Goal: Task Accomplishment & Management: Manage account settings

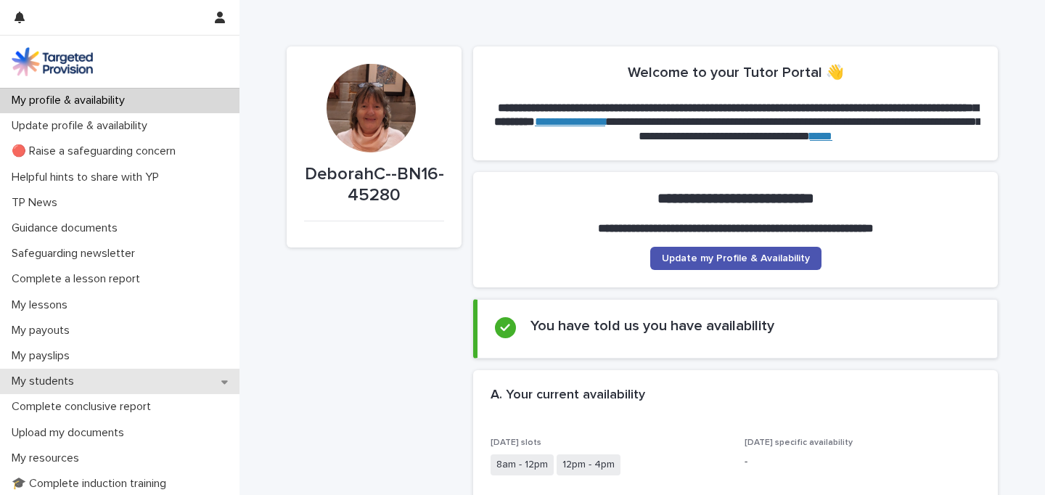
click at [44, 376] on p "My students" at bounding box center [46, 382] width 80 height 14
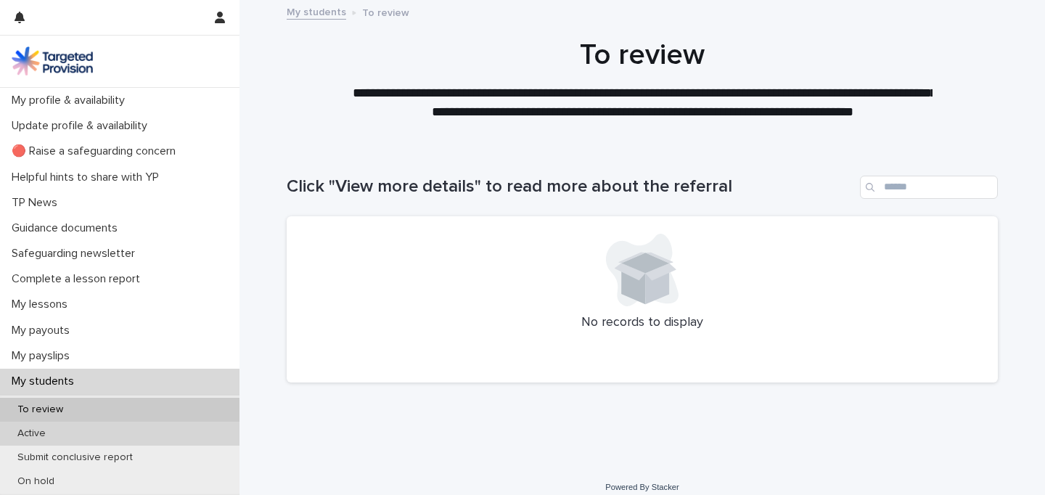
click at [36, 434] on p "Active" at bounding box center [32, 434] width 52 height 12
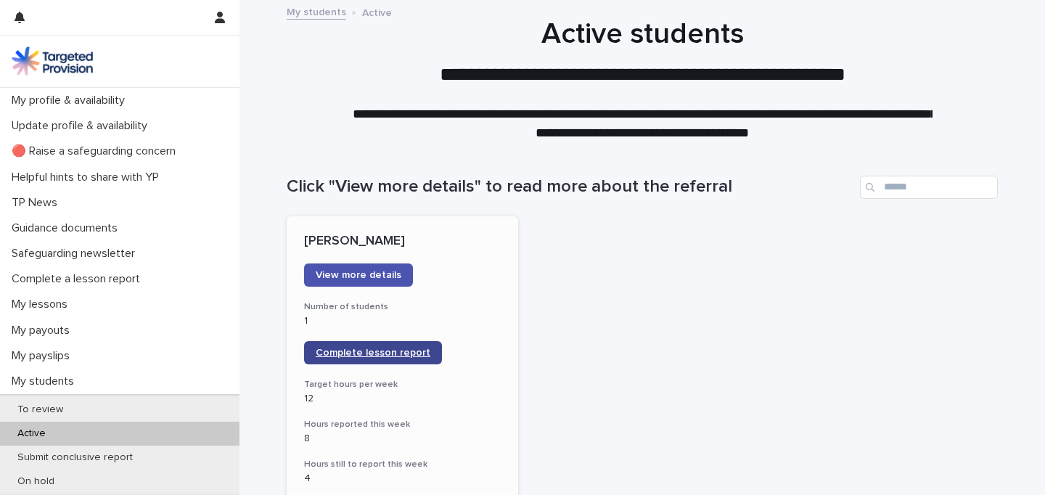
click at [340, 353] on span "Complete lesson report" at bounding box center [373, 353] width 115 height 10
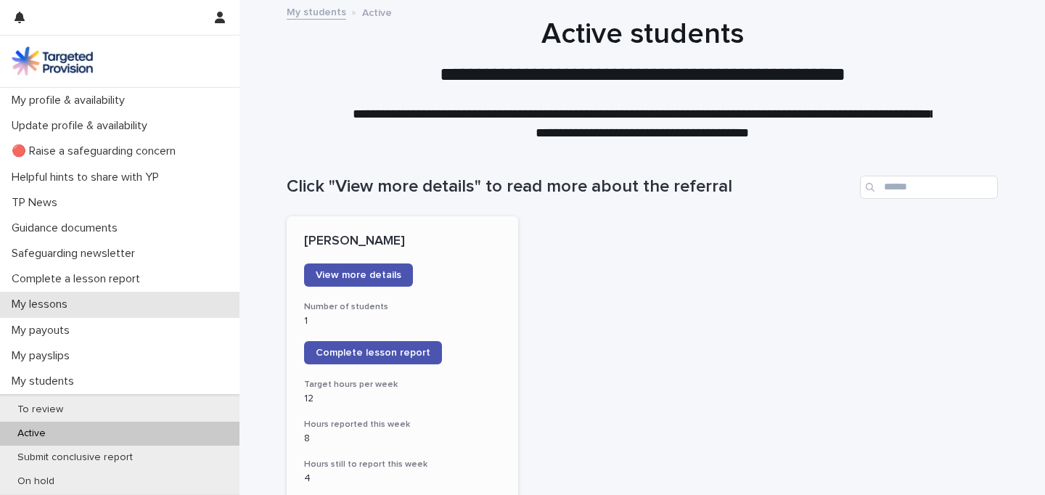
click at [47, 301] on p "My lessons" at bounding box center [42, 305] width 73 height 14
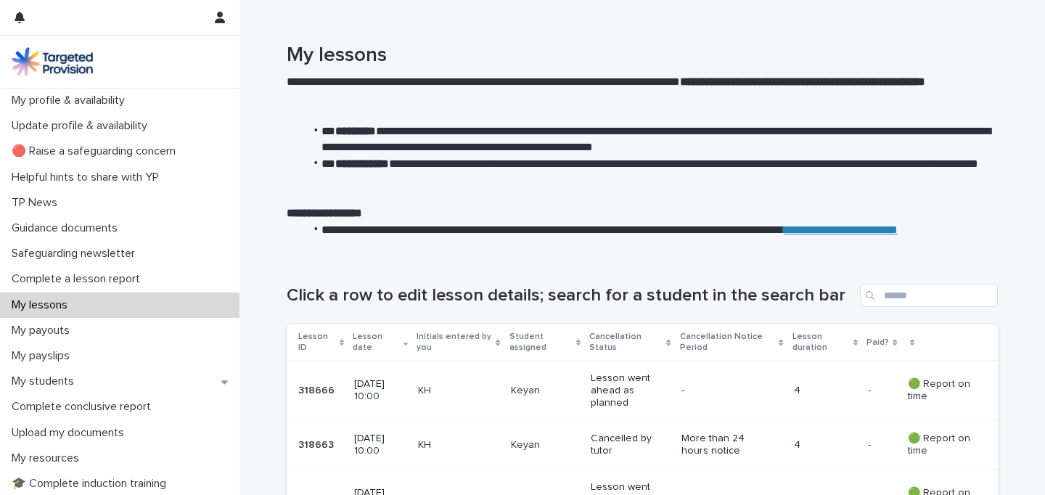
click at [388, 385] on p "[DATE] 10:00" at bounding box center [380, 390] width 52 height 25
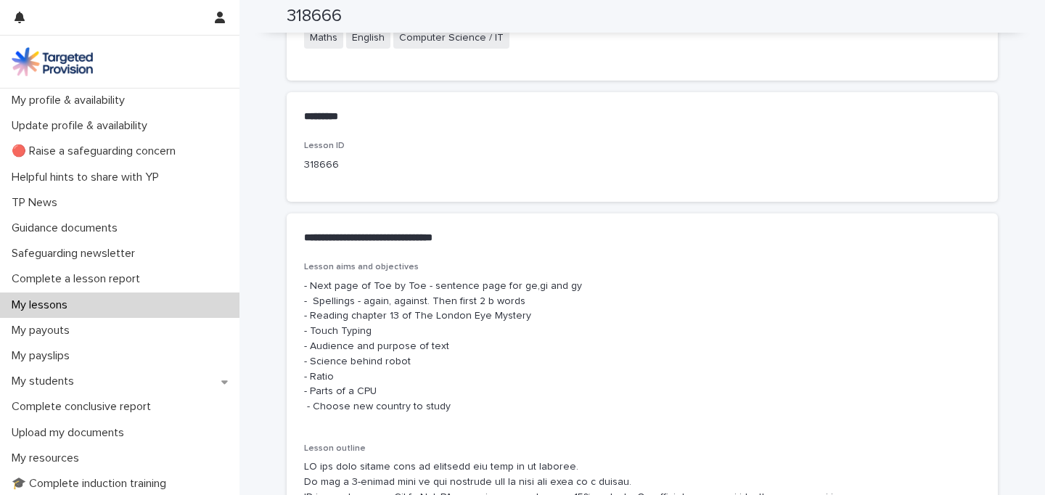
scroll to position [663, 0]
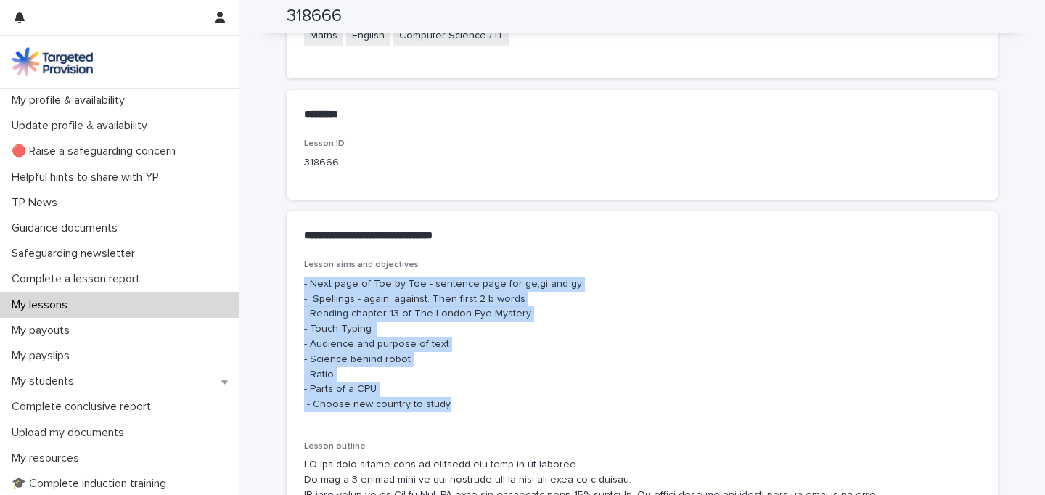
drag, startPoint x: 452, startPoint y: 406, endPoint x: 305, endPoint y: 280, distance: 193.1
click at [304, 279] on p "- Next page of Toe by Toe - sentence page for ge,gi and gy - Spellings - again,…" at bounding box center [642, 345] width 677 height 136
copy p "- Next page of Toe by Toe - sentence page for ge,gi and gy - Spellings - again,…"
click at [476, 375] on p "- Next page of Toe by Toe - sentence page for ge,gi and gy - Spellings - again,…" at bounding box center [642, 345] width 677 height 136
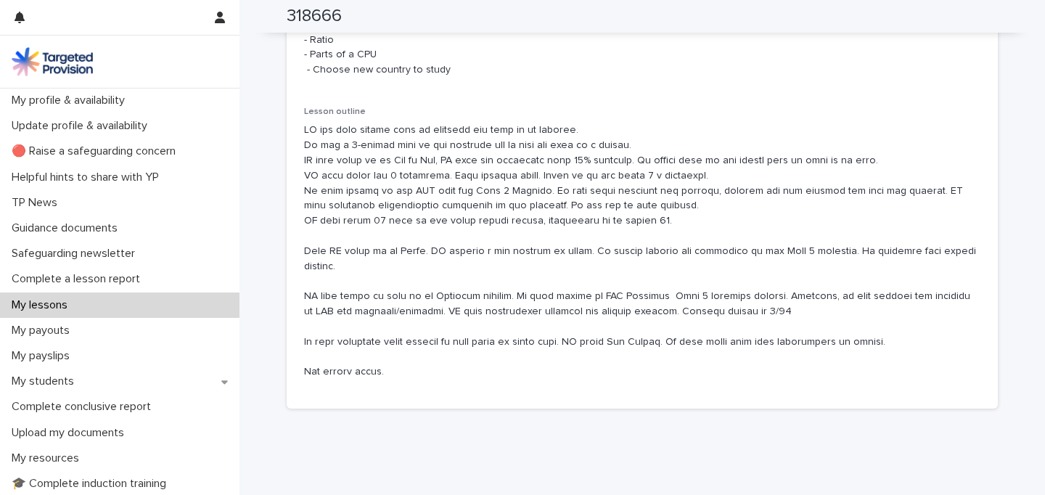
scroll to position [1022, 0]
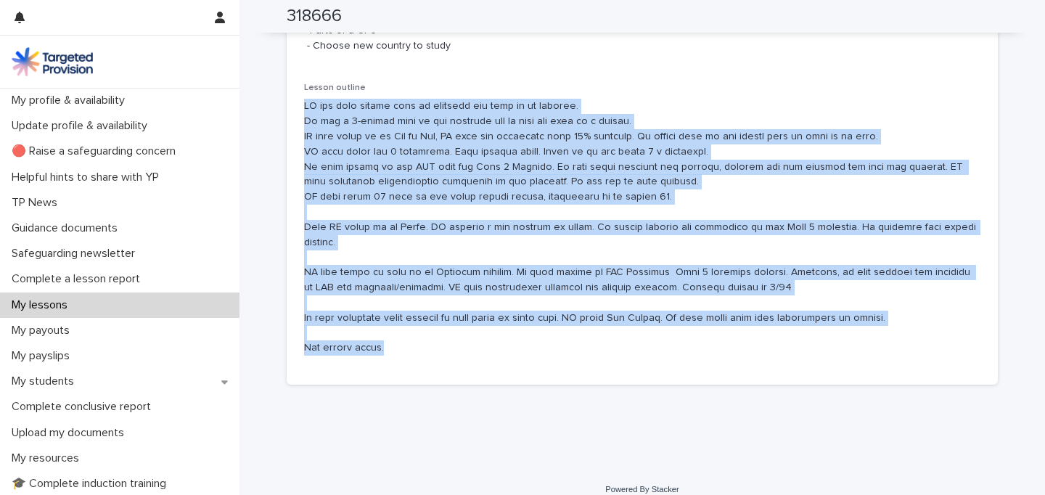
drag, startPoint x: 397, startPoint y: 331, endPoint x: 303, endPoint y: 103, distance: 246.7
click at [303, 103] on div "Lesson aims and objectives - Next page of Toe by Toe - sentence page for ge,gi …" at bounding box center [642, 142] width 711 height 483
copy p "KH was very sleepy when he answered the door on my arrival. We had a 5-minute c…"
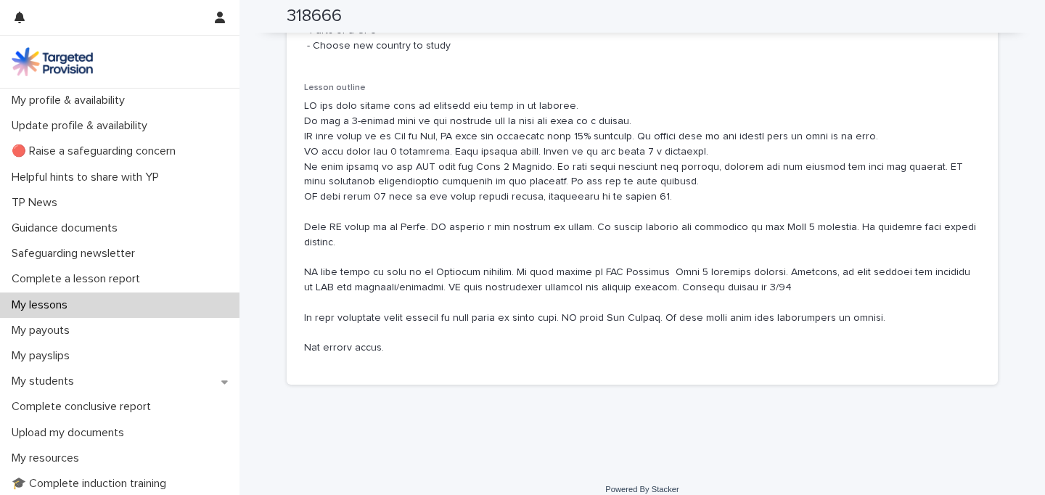
click at [653, 94] on div "Lesson outline" at bounding box center [642, 225] width 677 height 285
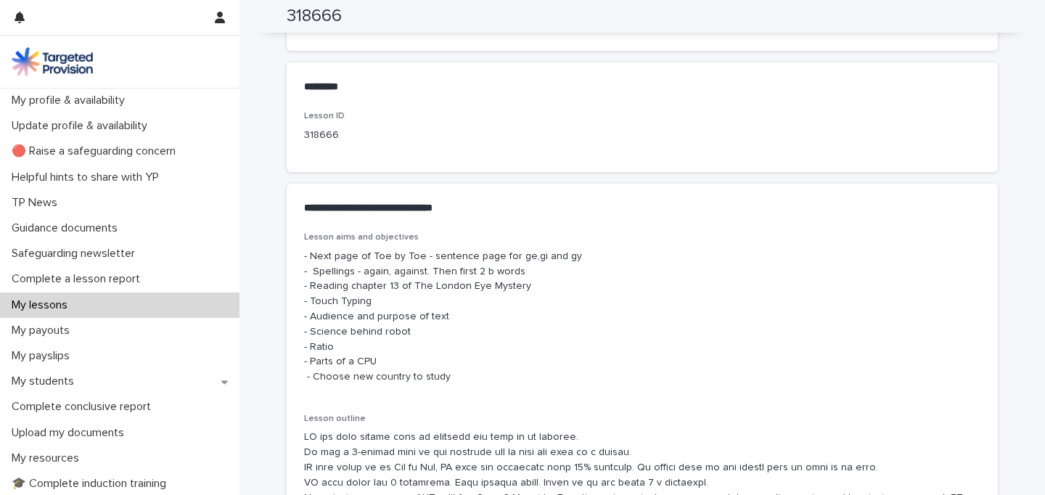
scroll to position [0, 0]
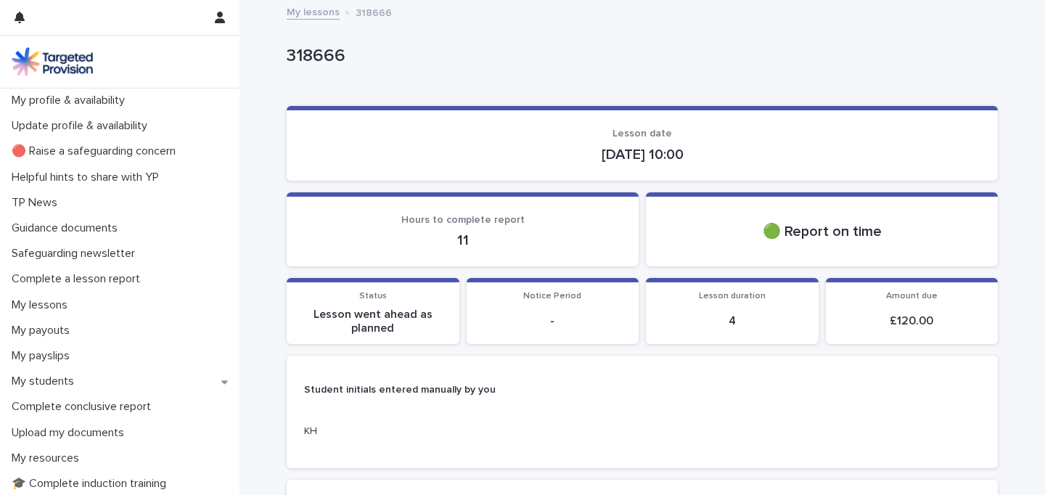
click at [319, 12] on link "My lessons" at bounding box center [313, 11] width 53 height 17
